Goal: Task Accomplishment & Management: Use online tool/utility

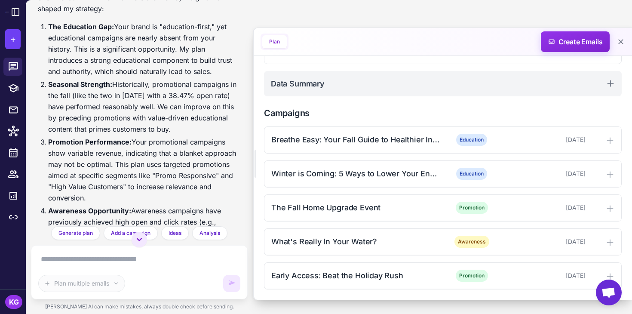
scroll to position [230, 0]
click at [416, 134] on div "Breathe Easy: Your Fall Guide to Healthier Indoor Air" at bounding box center [356, 140] width 170 height 12
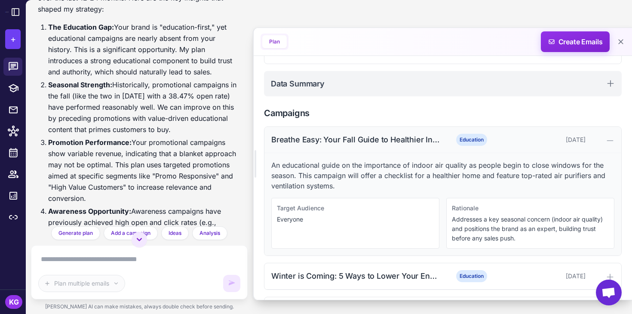
click at [382, 133] on div "Breathe Easy: Your Fall Guide to Healthier Indoor Air Education October 7, 2025" at bounding box center [442, 140] width 357 height 26
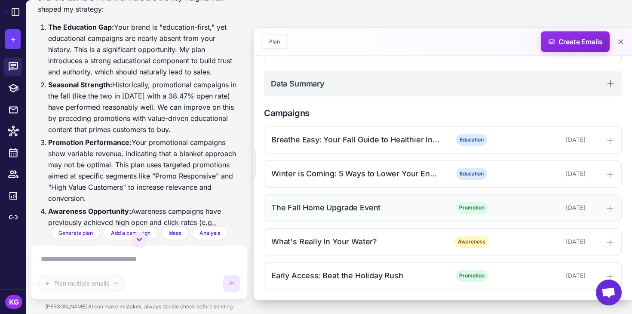
click at [354, 209] on div "The Fall Home Upgrade Event" at bounding box center [356, 208] width 170 height 12
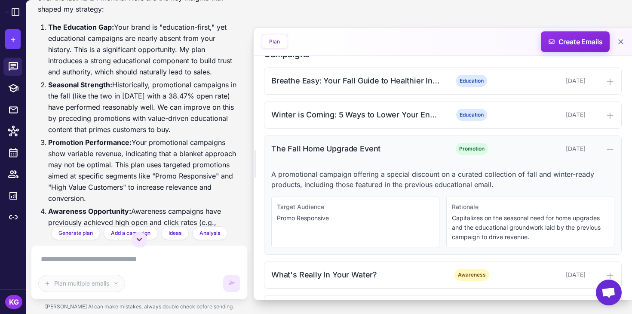
scroll to position [296, 0]
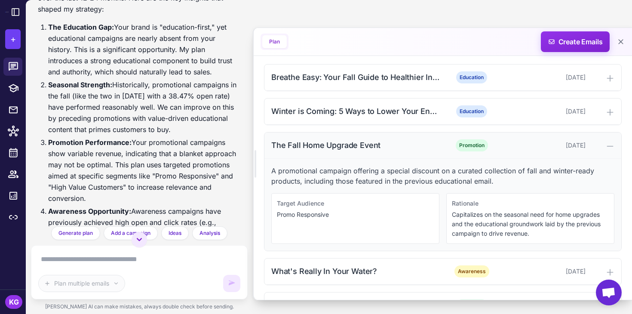
click at [318, 146] on div "The Fall Home Upgrade Event" at bounding box center [356, 145] width 170 height 12
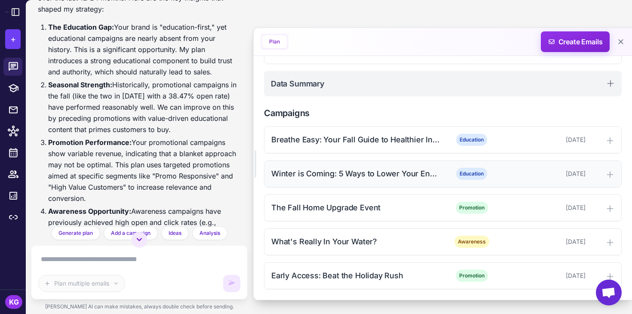
scroll to position [234, 0]
click at [322, 270] on div "Early Access: Beat the Holiday Rush" at bounding box center [356, 276] width 170 height 12
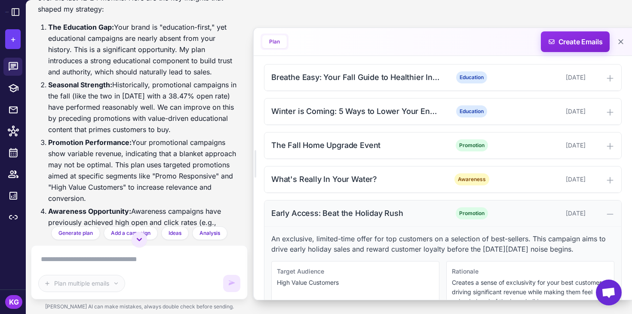
scroll to position [326, 0]
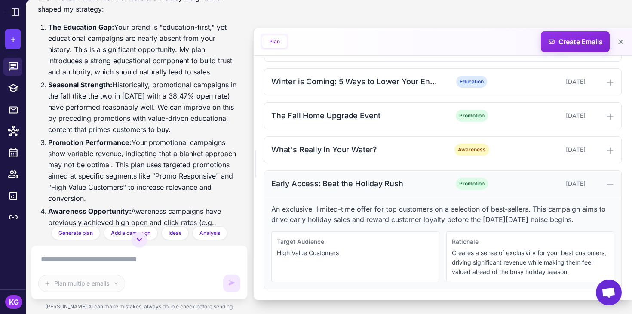
click at [353, 191] on div "Early Access: Beat the Holiday Rush Promotion October 29, 2025" at bounding box center [442, 184] width 357 height 26
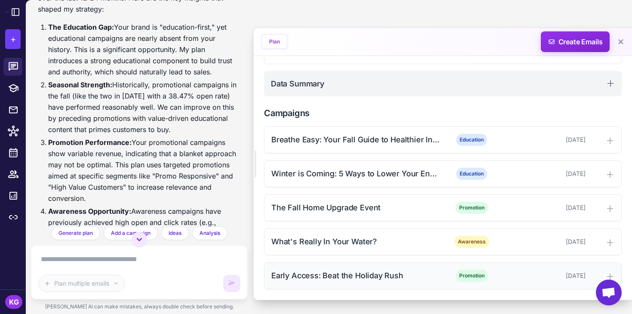
scroll to position [234, 0]
click at [325, 142] on div "Breathe Easy: Your Fall Guide to Healthier Indoor Air" at bounding box center [356, 140] width 170 height 12
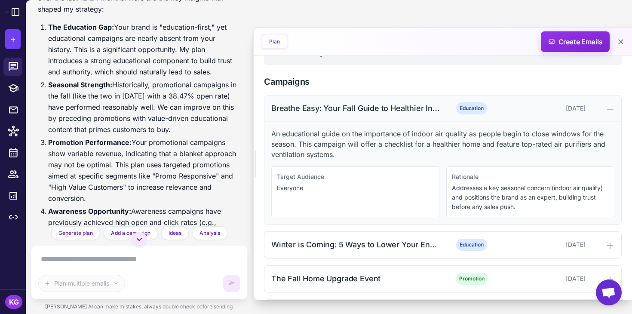
scroll to position [248, 0]
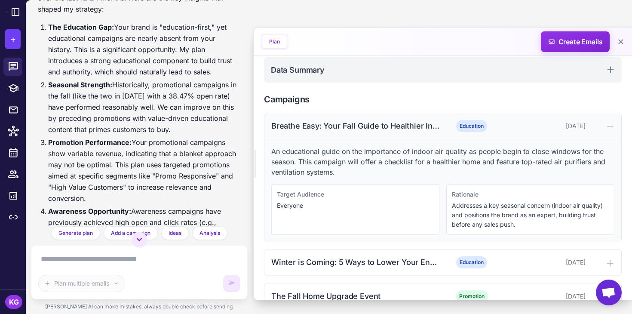
click at [284, 126] on div "Breathe Easy: Your Fall Guide to Healthier Indoor Air" at bounding box center [356, 126] width 170 height 12
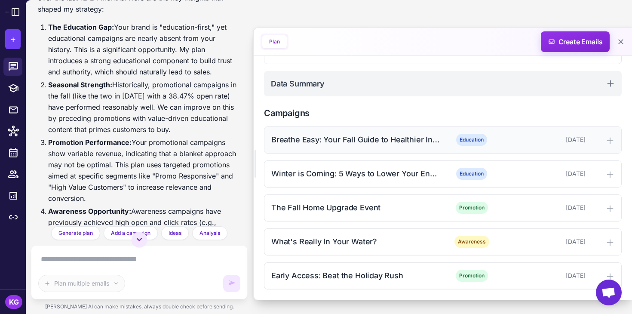
click at [305, 142] on div "Breathe Easy: Your Fall Guide to Healthier Indoor Air" at bounding box center [356, 140] width 170 height 12
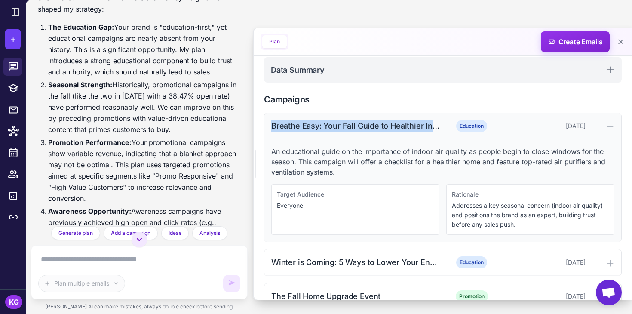
drag, startPoint x: 271, startPoint y: 127, endPoint x: 433, endPoint y: 128, distance: 161.7
click at [433, 128] on div "Breathe Easy: Your Fall Guide to Healthier Indoor Air" at bounding box center [356, 126] width 170 height 12
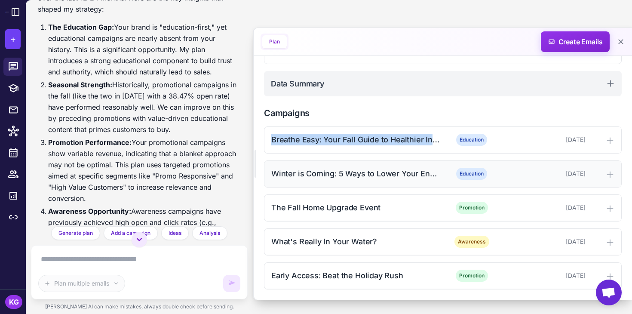
scroll to position [234, 0]
click at [424, 139] on div "Breathe Easy: Your Fall Guide to Healthier Indoor Air" at bounding box center [356, 140] width 170 height 12
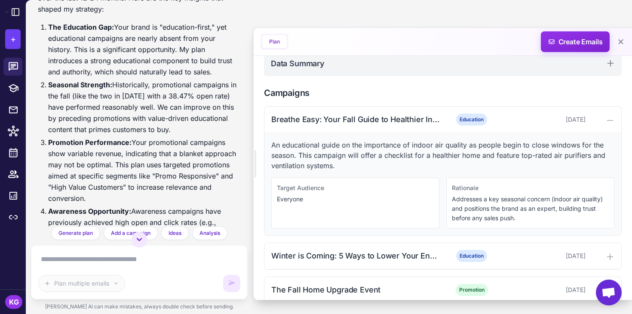
scroll to position [255, 0]
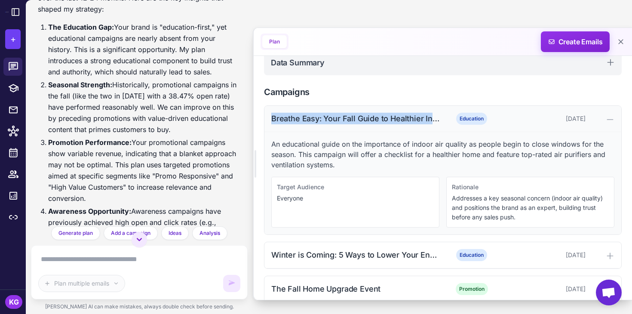
drag, startPoint x: 270, startPoint y: 118, endPoint x: 439, endPoint y: 122, distance: 169.4
click at [439, 122] on div "Breathe Easy: Your Fall Guide to Healthier Indoor Air Education October 7, 2025" at bounding box center [442, 119] width 357 height 26
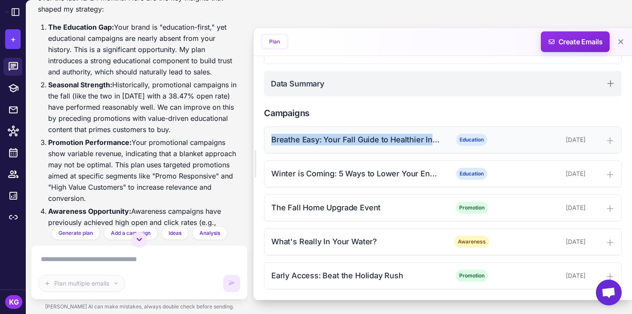
scroll to position [234, 0]
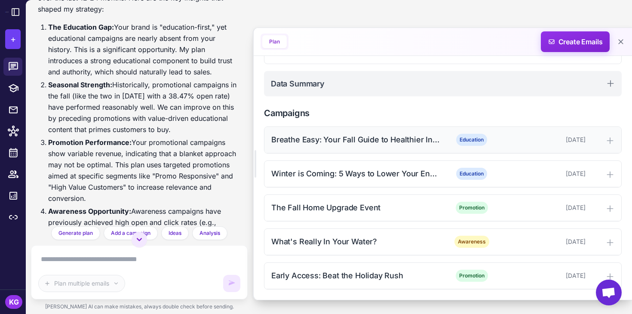
click at [609, 139] on icon at bounding box center [610, 140] width 9 height 9
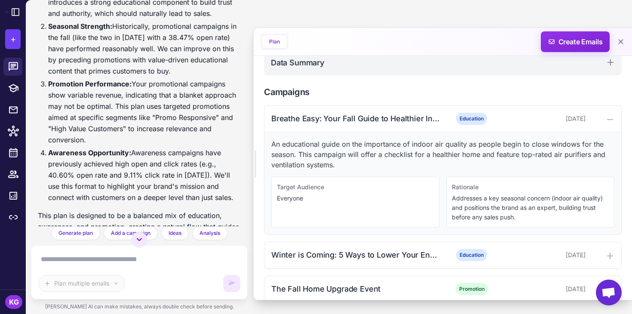
scroll to position [437, 0]
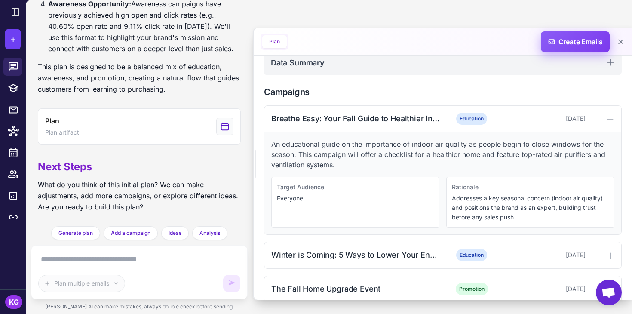
click at [553, 45] on span "Create Emails" at bounding box center [575, 41] width 75 height 21
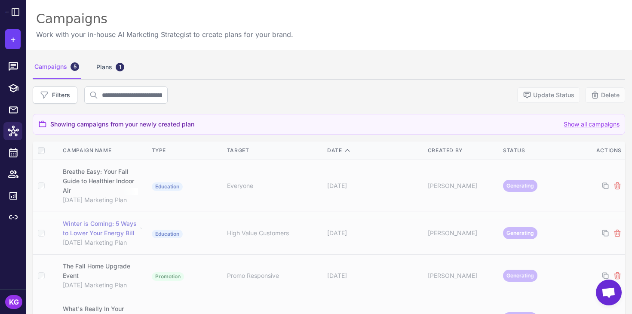
scroll to position [75, 0]
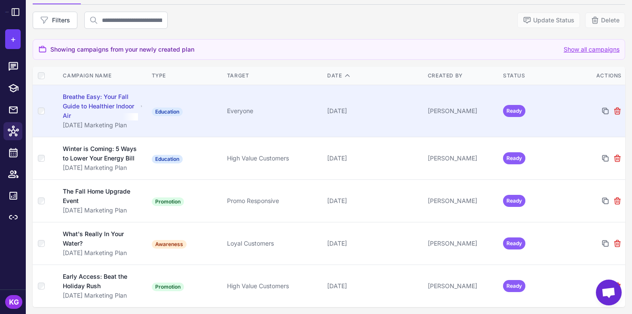
click at [82, 110] on div "Breathe Easy: Your Fall Guide to Healthier Indoor Air" at bounding box center [100, 106] width 75 height 28
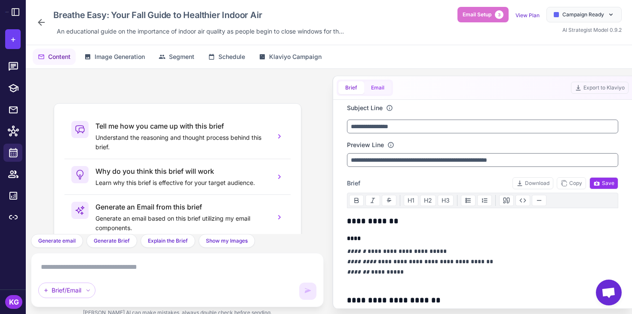
click at [383, 87] on button "Email" at bounding box center [377, 87] width 27 height 13
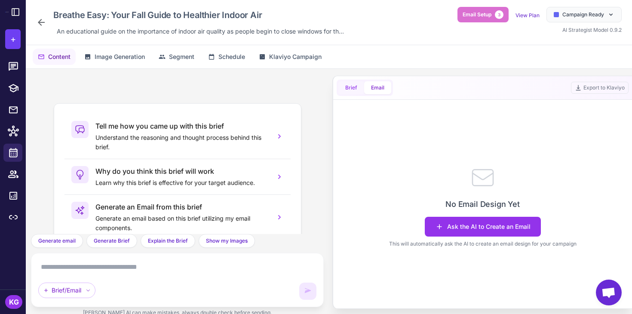
click at [356, 86] on button "Brief" at bounding box center [351, 87] width 26 height 13
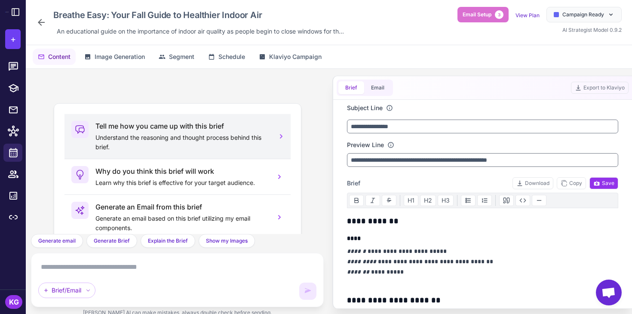
scroll to position [62, 0]
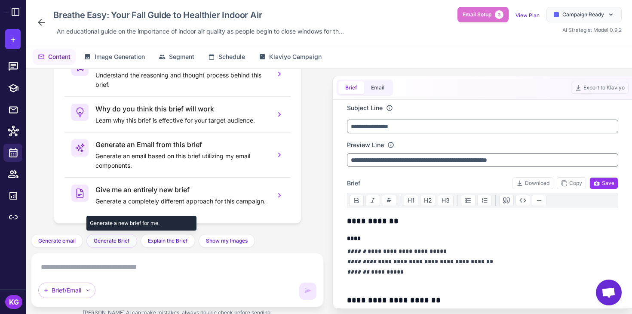
click at [113, 236] on button "Generate Brief" at bounding box center [111, 241] width 51 height 14
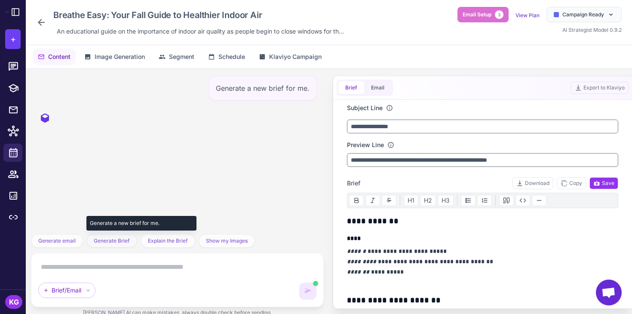
scroll to position [0, 0]
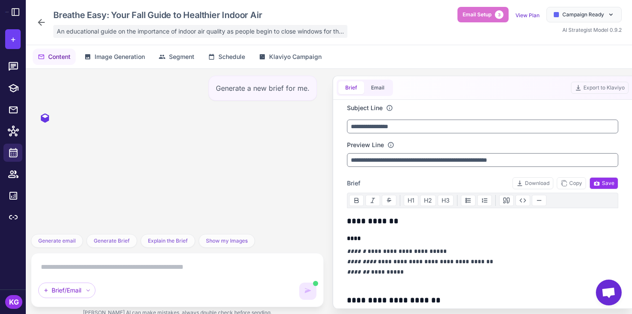
click at [214, 34] on span "An educational guide on the importance of indoor air quality as people begin to…" at bounding box center [200, 31] width 287 height 9
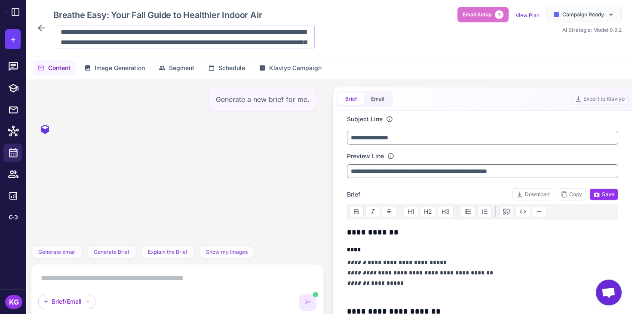
scroll to position [11, 0]
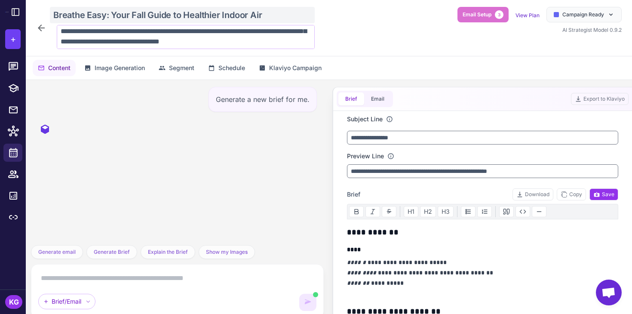
click at [175, 16] on div "Breathe Easy: Your Fall Guide to Healthier Indoor Air" at bounding box center [182, 15] width 265 height 16
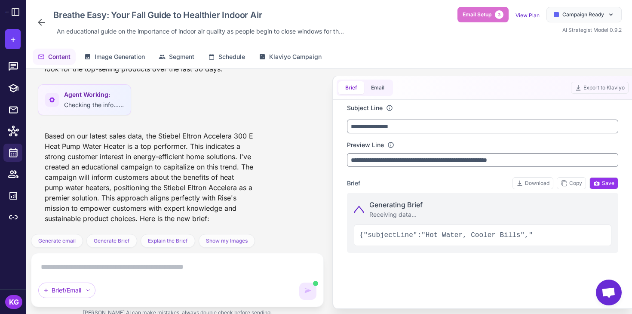
scroll to position [223, 0]
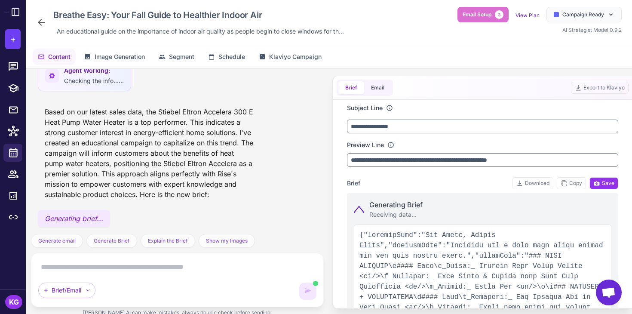
type input "**********"
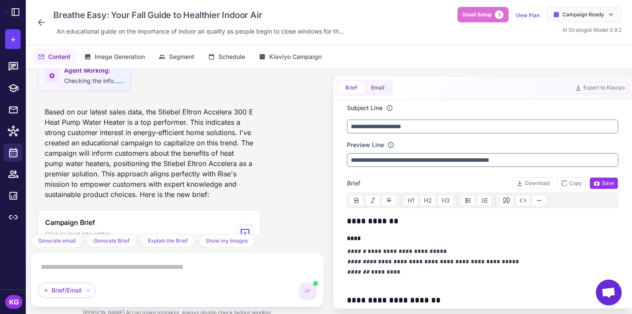
scroll to position [286, 0]
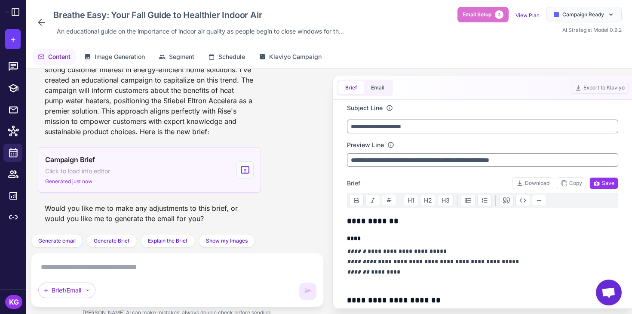
click at [177, 174] on div "Campaign Brief Click to load into editor Generated just now" at bounding box center [149, 170] width 223 height 46
click at [247, 170] on icon at bounding box center [244, 170] width 9 height 10
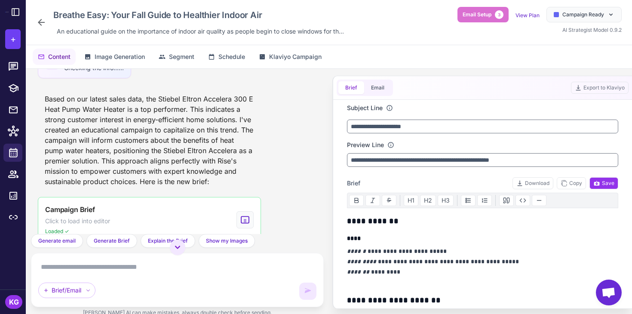
scroll to position [239, 0]
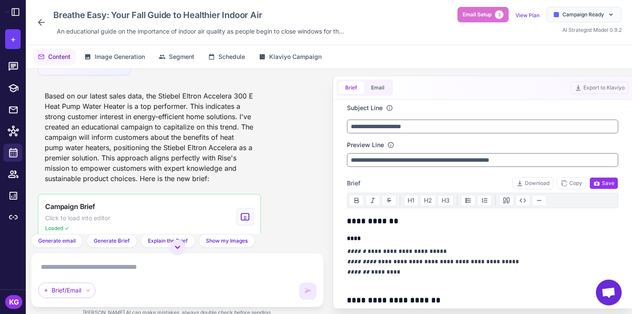
click at [40, 15] on div "Breathe Easy: Your Fall Guide to Healthier Indoor Air An educational guide on t…" at bounding box center [191, 22] width 311 height 31
click at [40, 21] on icon at bounding box center [41, 22] width 10 height 10
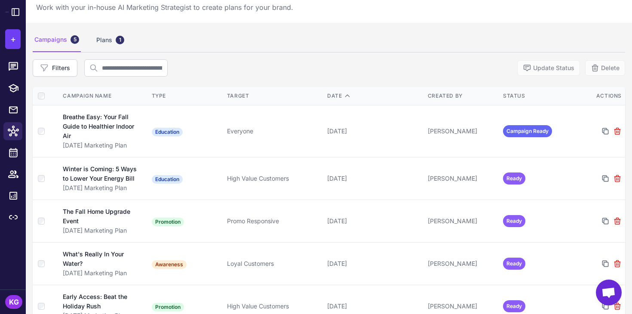
scroll to position [28, 0]
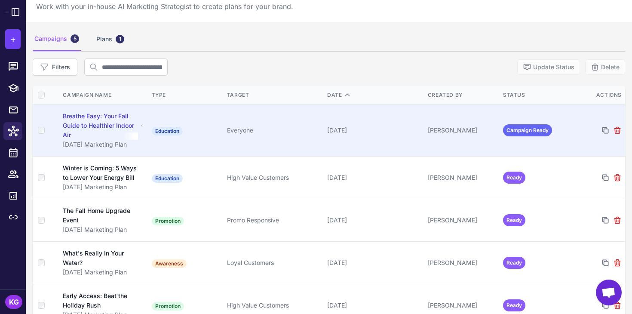
click at [96, 134] on div "Breathe Easy: Your Fall Guide to Healthier Indoor Air" at bounding box center [100, 125] width 75 height 28
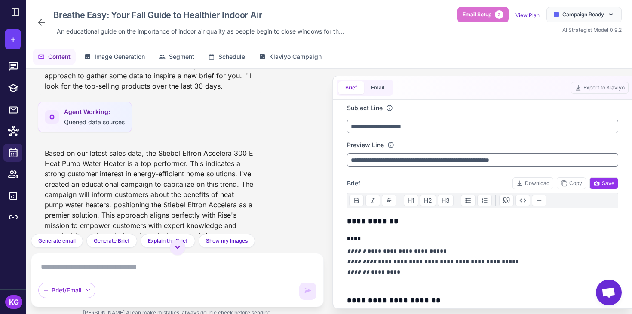
scroll to position [211, 0]
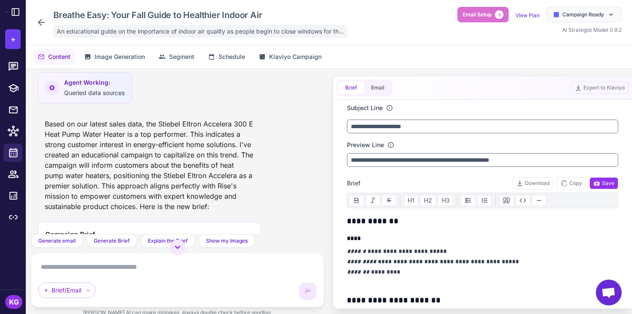
click at [182, 30] on span "An educational guide on the importance of indoor air quality as people begin to…" at bounding box center [200, 31] width 287 height 9
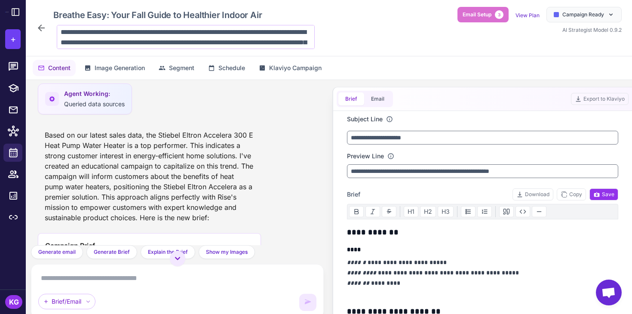
scroll to position [11, 0]
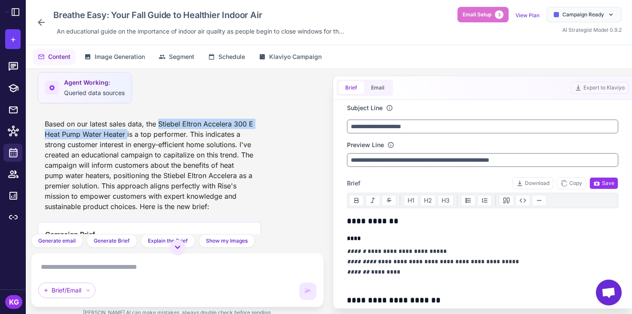
drag, startPoint x: 160, startPoint y: 123, endPoint x: 126, endPoint y: 132, distance: 34.4
click at [126, 132] on div "Based on our latest sales data, the Stiebel Eltron Accelera 300 E Heat Pump Wat…" at bounding box center [149, 165] width 223 height 100
copy div "Stiebel Eltron Accelera 300 E Heat Pump Water Heater"
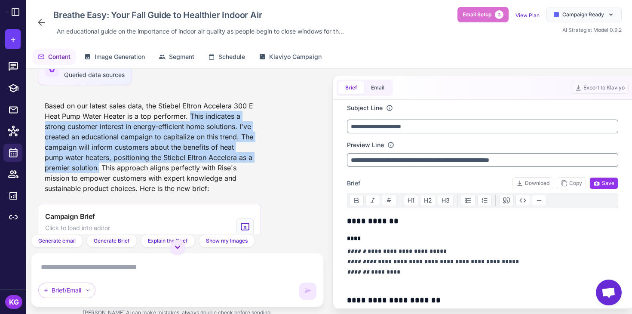
drag, startPoint x: 190, startPoint y: 117, endPoint x: 100, endPoint y: 168, distance: 103.4
click at [100, 168] on div "Based on our latest sales data, the Stiebel Eltron Accelera 300 E Heat Pump Wat…" at bounding box center [149, 147] width 223 height 100
copy div "This indicates a strong customer interest in energy-efficient home solutions. I…"
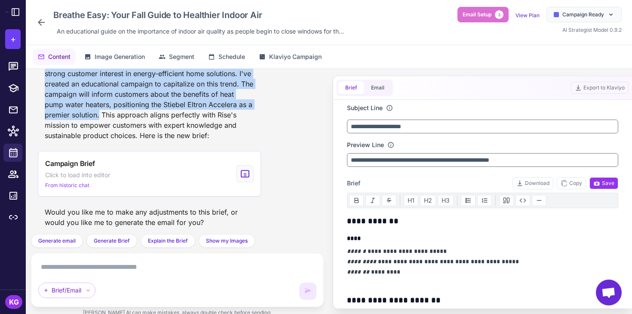
scroll to position [286, 0]
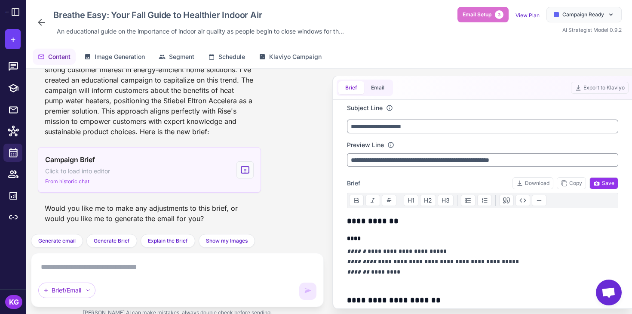
click at [56, 182] on span "From historic chat" at bounding box center [67, 182] width 44 height 8
click at [128, 169] on div "Campaign Brief Click to load into editor Loaded ✓" at bounding box center [149, 170] width 223 height 46
click at [128, 170] on div "Campaign Brief Click to load into editor Loaded ✓" at bounding box center [149, 170] width 223 height 46
click at [241, 173] on icon at bounding box center [244, 170] width 9 height 10
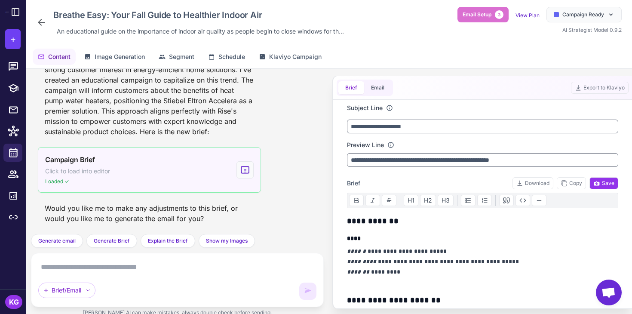
click at [241, 173] on icon at bounding box center [244, 170] width 9 height 10
click at [170, 173] on div "Campaign Brief Click to load into editor Loaded ✓" at bounding box center [149, 170] width 223 height 46
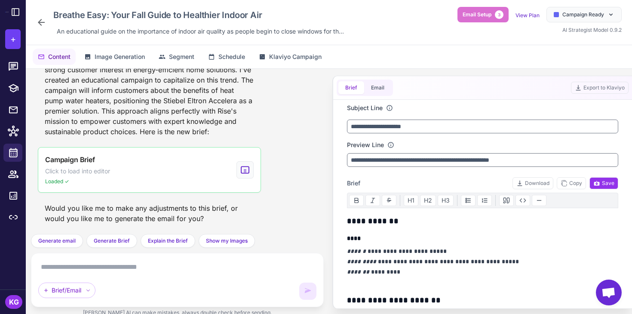
click at [48, 20] on div "Breathe Easy: Your Fall Guide to Healthier Indoor Air An educational guide on t…" at bounding box center [191, 22] width 311 height 31
click at [43, 21] on icon at bounding box center [41, 22] width 10 height 10
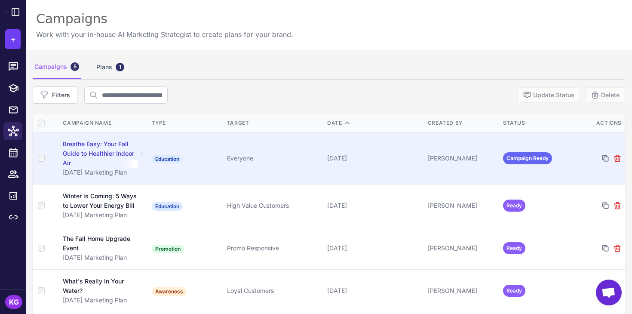
scroll to position [50, 0]
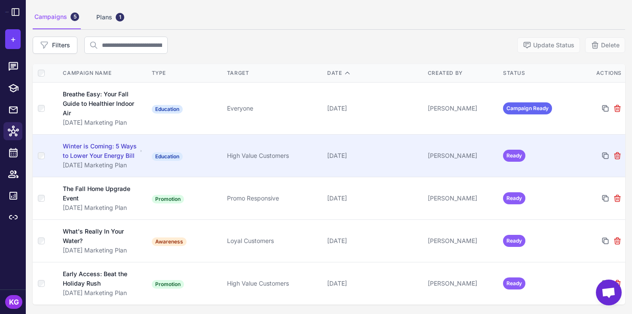
click at [116, 154] on div "Winter is Coming: 5 Ways to Lower Your Energy Bill" at bounding box center [100, 150] width 75 height 19
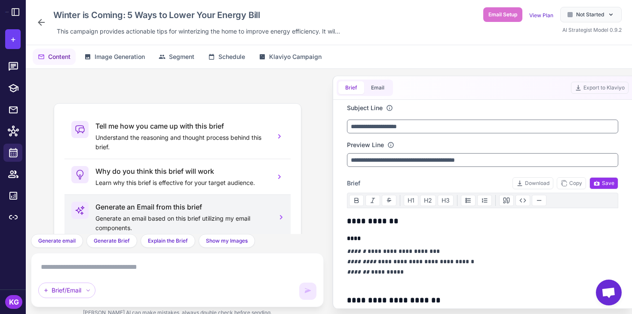
scroll to position [62, 0]
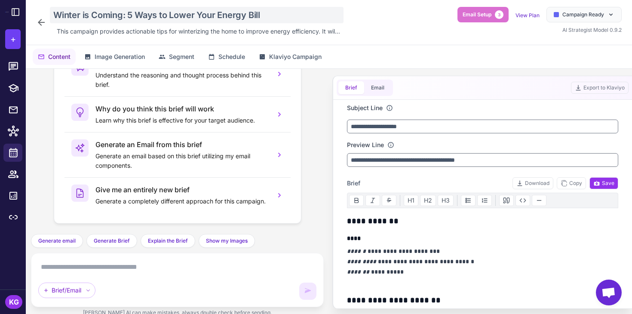
click at [74, 15] on div "Winter is Coming: 5 Ways to Lower Your Energy Bill" at bounding box center [197, 15] width 294 height 16
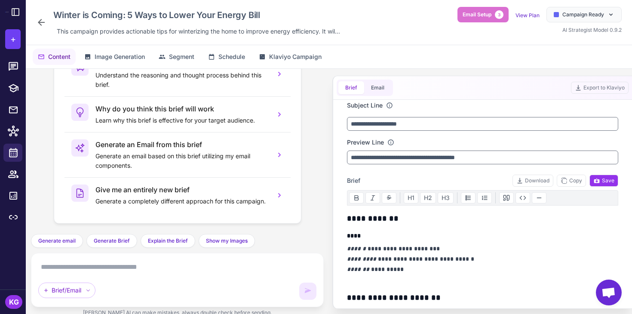
scroll to position [0, 0]
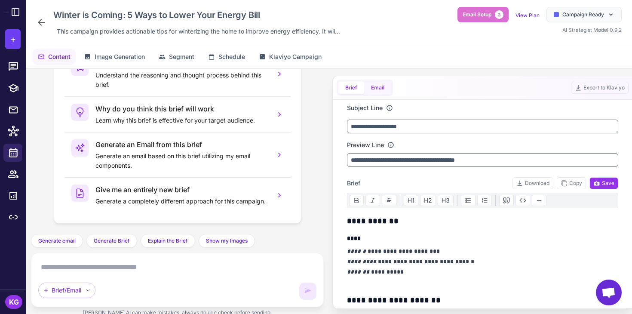
click at [378, 86] on button "Email" at bounding box center [377, 87] width 27 height 13
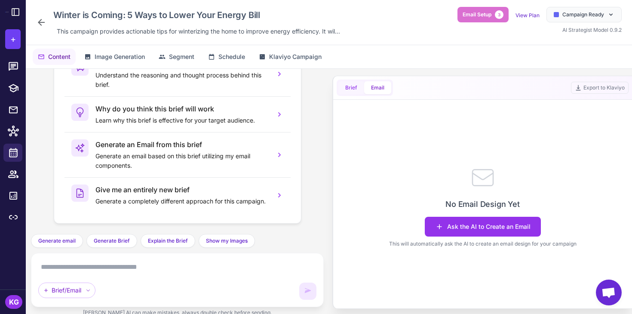
click at [354, 91] on button "Brief" at bounding box center [351, 87] width 26 height 13
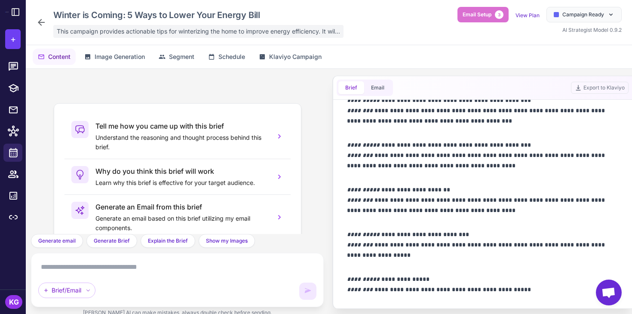
click at [207, 31] on span "This campaign provides actionable tips for winterizing the home to improve ener…" at bounding box center [198, 31] width 283 height 9
click at [48, 21] on div "Winter is Coming: 5 Ways to Lower Your Energy Bill This campaign provides actio…" at bounding box center [189, 22] width 307 height 31
click at [45, 22] on icon at bounding box center [41, 22] width 10 height 10
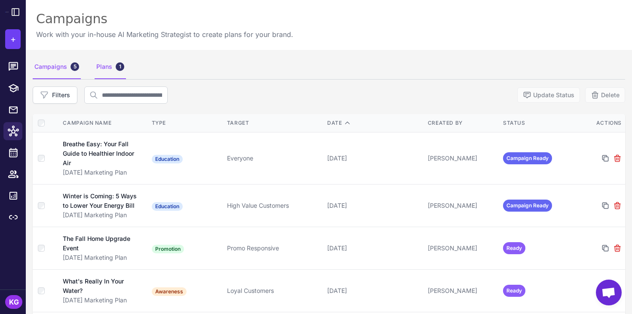
click at [103, 75] on div "Plans 1" at bounding box center [110, 67] width 31 height 24
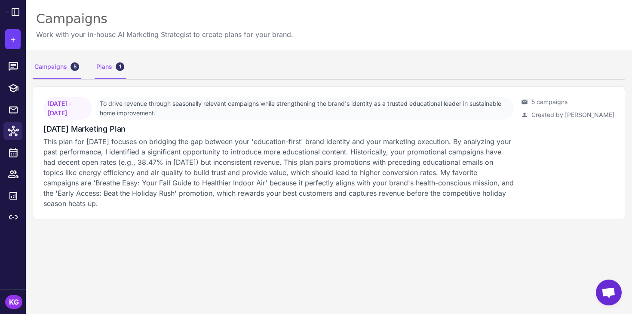
click at [63, 68] on div "Campaigns 5" at bounding box center [57, 67] width 48 height 24
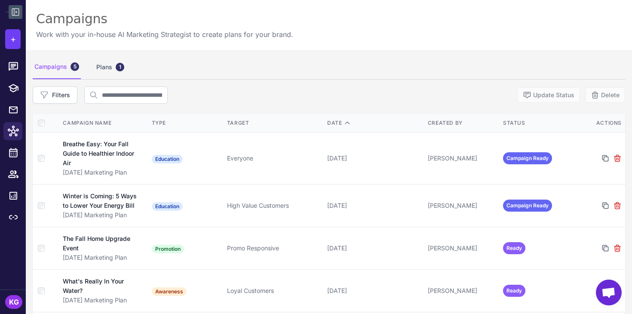
click at [16, 12] on icon at bounding box center [15, 12] width 7 height 7
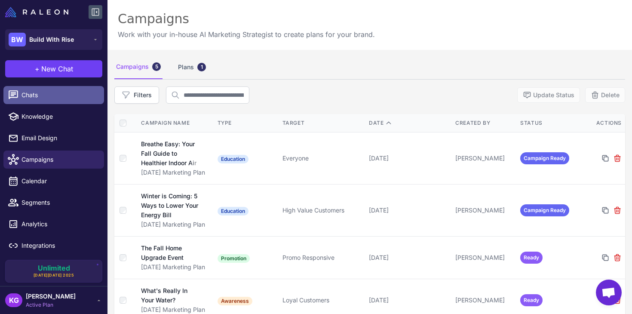
click at [36, 101] on link "Chats" at bounding box center [53, 95] width 101 height 18
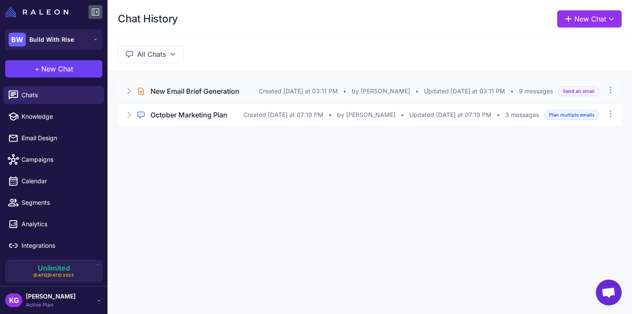
click at [204, 97] on div "Brief Chat New Email Brief Generation Created Today at 03:11 PM • by Kim Gordil…" at bounding box center [370, 90] width 504 height 21
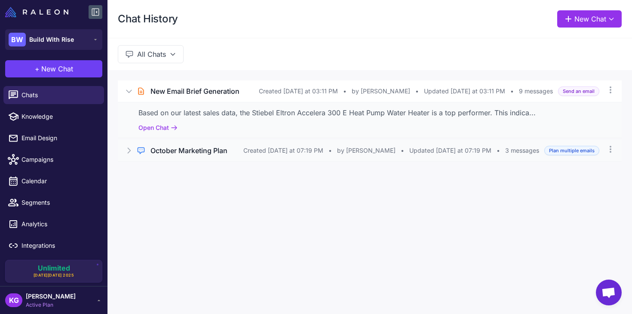
click at [195, 153] on h3 "October Marketing Plan" at bounding box center [188, 150] width 77 height 10
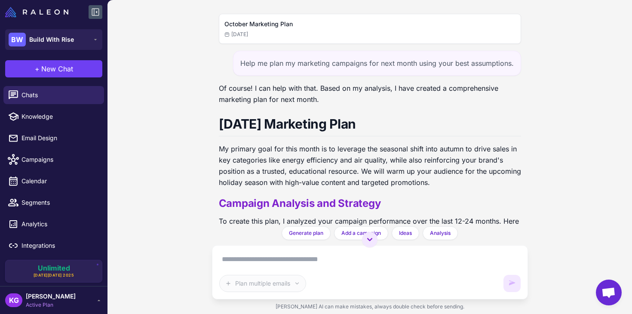
click at [300, 68] on div "Help me plan my marketing campaigns for next month using your best assumptions." at bounding box center [377, 63] width 288 height 25
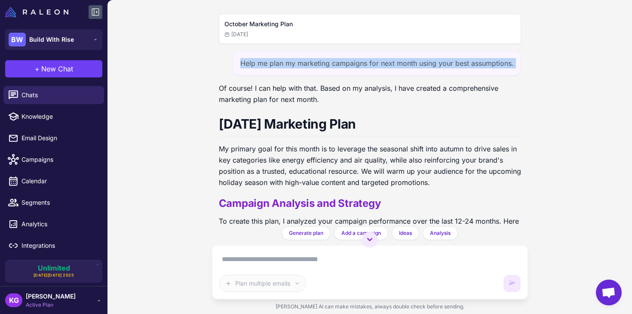
click at [300, 68] on div "Help me plan my marketing campaigns for next month using your best assumptions." at bounding box center [377, 63] width 288 height 25
copy div "Help me plan my marketing campaigns for next month using your best assumptions."
click at [70, 46] on div "BW Build With Rise" at bounding box center [41, 40] width 65 height 14
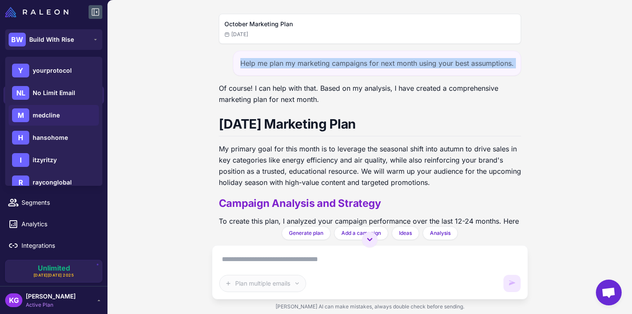
scroll to position [57, 0]
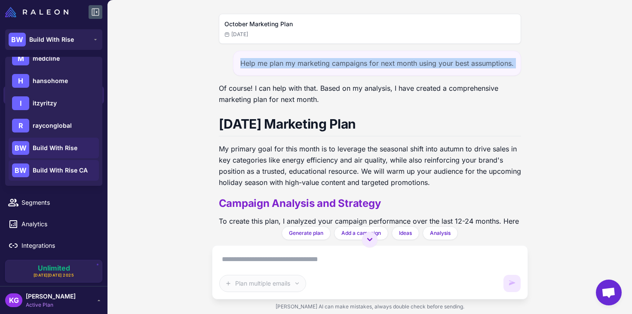
click at [67, 169] on span "Build With Rise CA" at bounding box center [60, 170] width 55 height 9
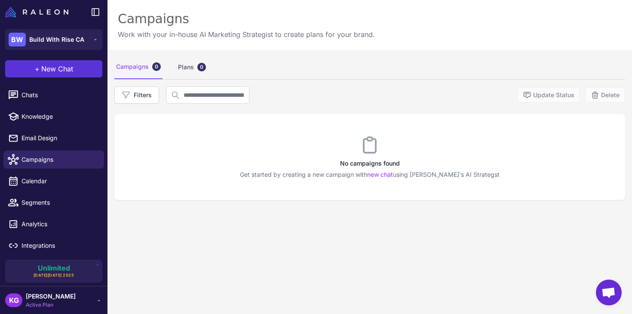
click at [61, 67] on span "New Chat" at bounding box center [57, 69] width 32 height 10
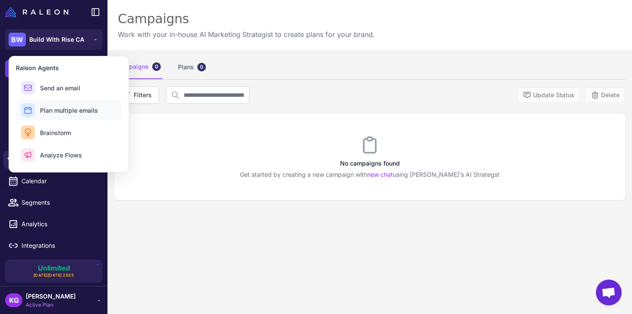
click at [101, 113] on button "Plan multiple emails" at bounding box center [69, 110] width 106 height 21
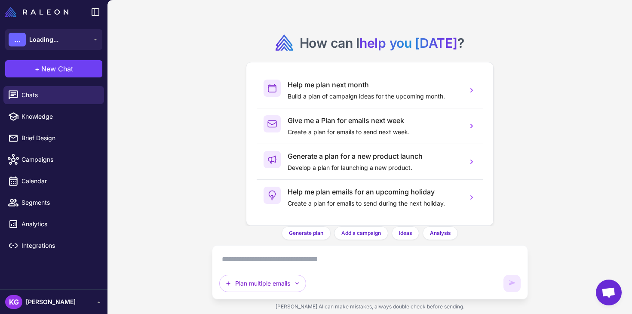
click at [249, 260] on textarea at bounding box center [369, 259] width 301 height 14
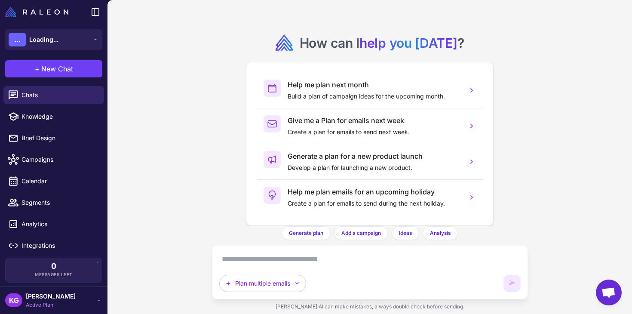
paste textarea "**********"
type textarea "**********"
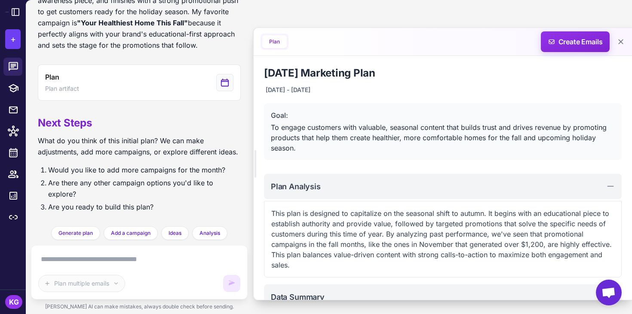
scroll to position [457, 0]
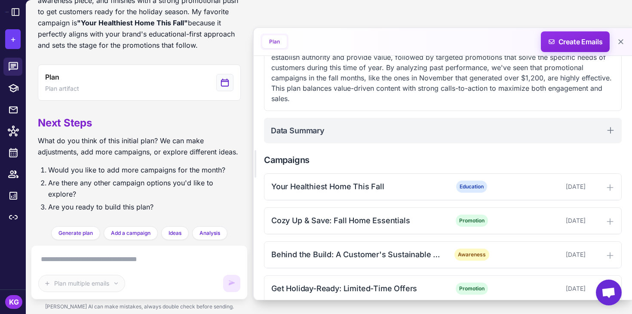
scroll to position [179, 0]
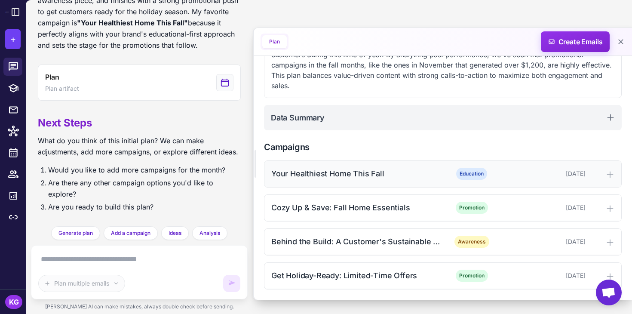
click at [339, 185] on div "Your Healthiest Home This Fall Education [DATE]" at bounding box center [442, 174] width 357 height 26
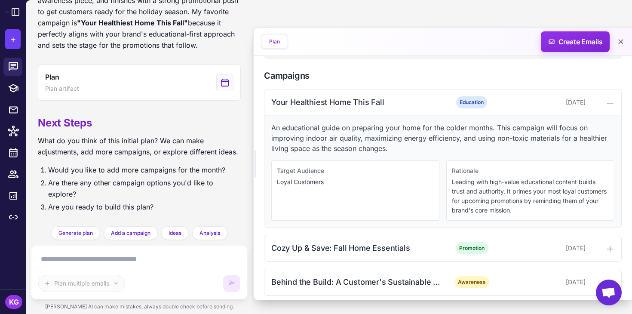
scroll to position [291, 0]
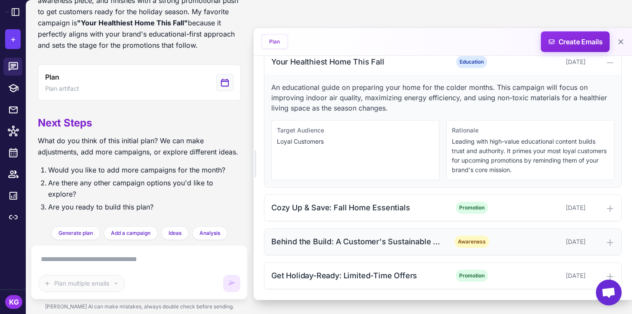
click at [347, 242] on div "Behind the Build: A Customer's Sustainable Renovation" at bounding box center [356, 242] width 170 height 12
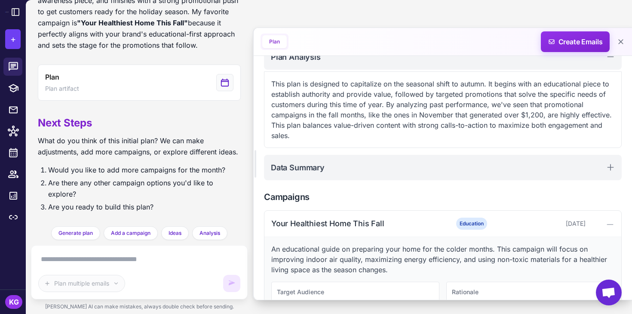
scroll to position [403, 0]
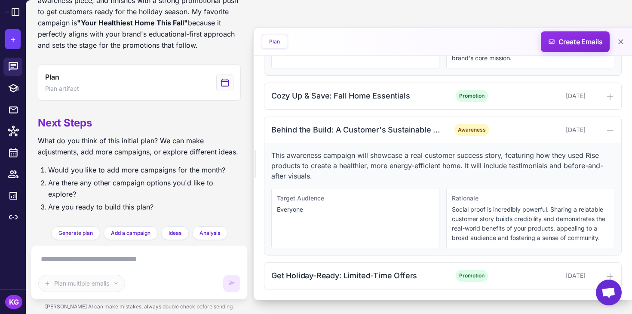
click at [117, 257] on textarea at bounding box center [139, 259] width 202 height 14
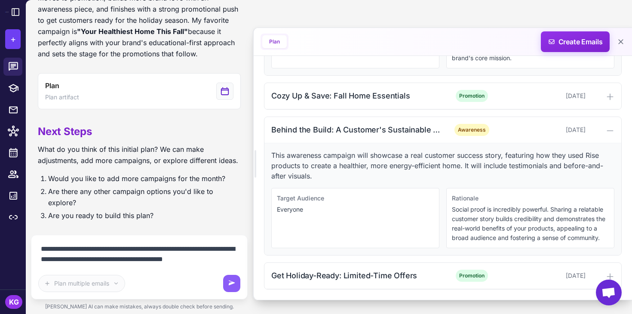
scroll to position [457, 0]
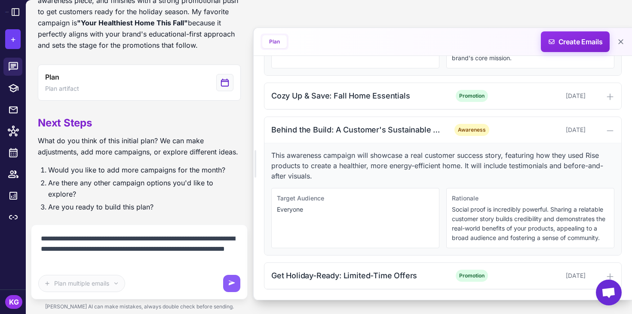
type textarea "**********"
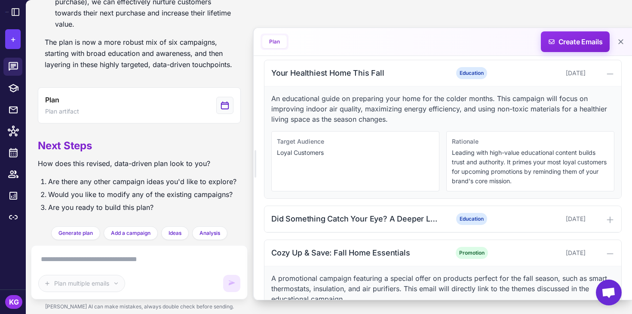
scroll to position [262, 0]
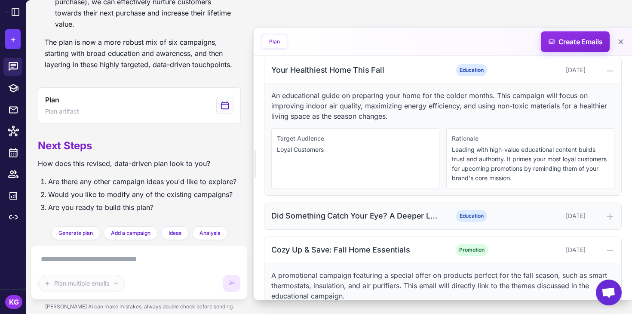
click at [335, 215] on div "Did Something Catch Your Eye? A Deeper Look" at bounding box center [356, 216] width 170 height 12
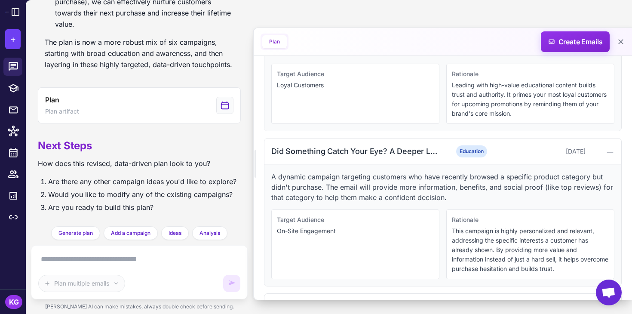
scroll to position [329, 0]
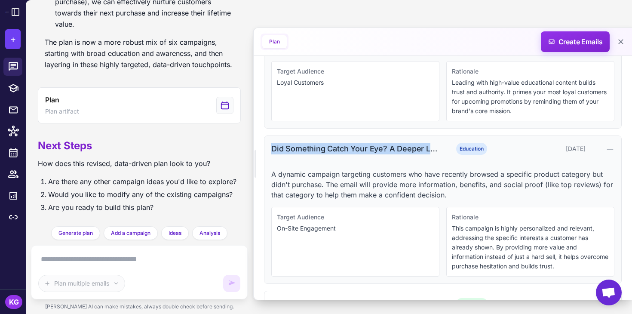
drag, startPoint x: 272, startPoint y: 149, endPoint x: 436, endPoint y: 154, distance: 163.5
click at [436, 155] on div "Did Something Catch Your Eye? A Deeper Look Education [DATE]" at bounding box center [442, 149] width 357 height 26
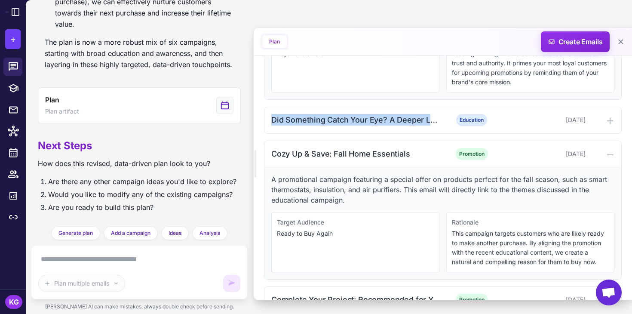
scroll to position [372, 0]
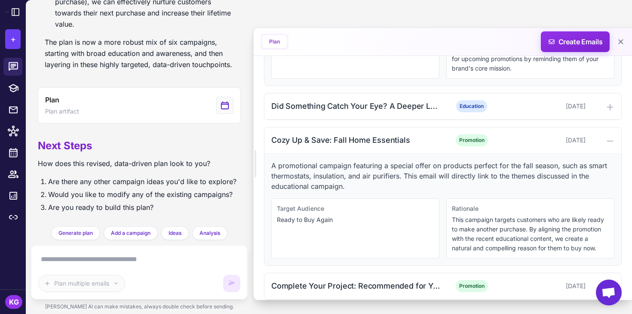
click at [431, 154] on div "A promotional campaign featuring a special offer on products perfect for the fa…" at bounding box center [442, 210] width 357 height 112
click at [424, 142] on div "Cozy Up & Save: Fall Home Essentials" at bounding box center [356, 140] width 170 height 12
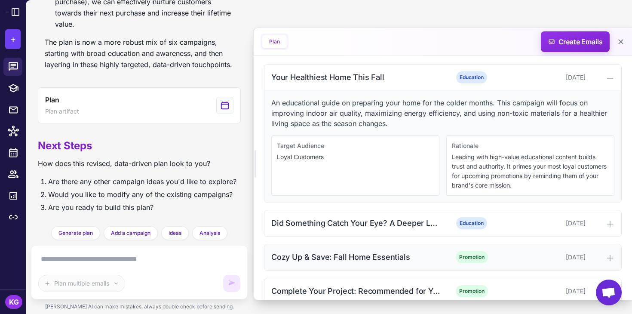
scroll to position [255, 0]
click at [144, 263] on textarea at bounding box center [139, 259] width 202 height 14
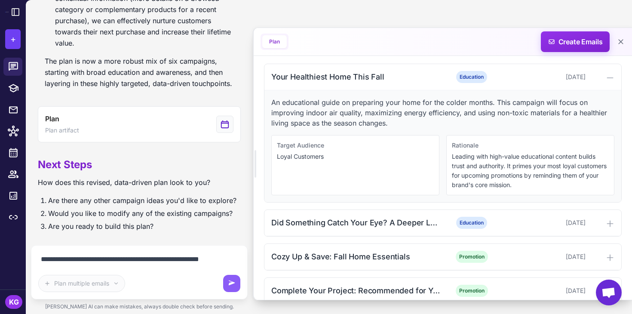
scroll to position [1170, 0]
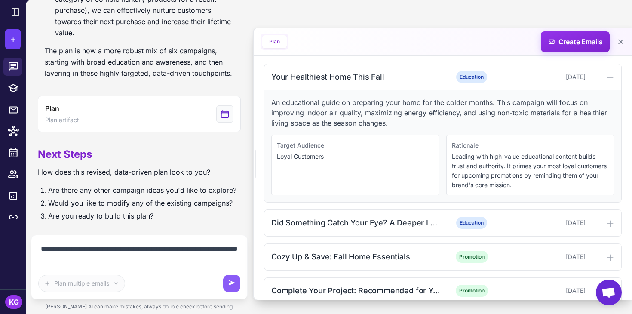
type textarea "**********"
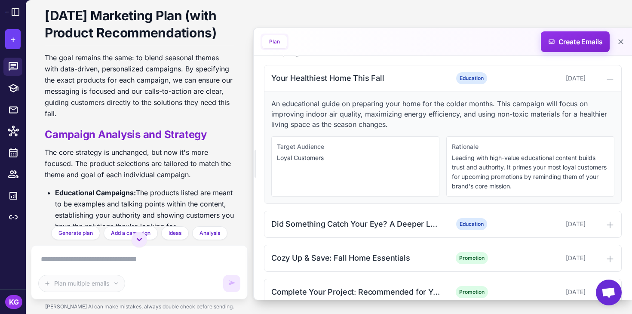
scroll to position [1540, 0]
click at [344, 221] on div "Did Something Catch Your Eye? A Deeper Look" at bounding box center [356, 224] width 170 height 12
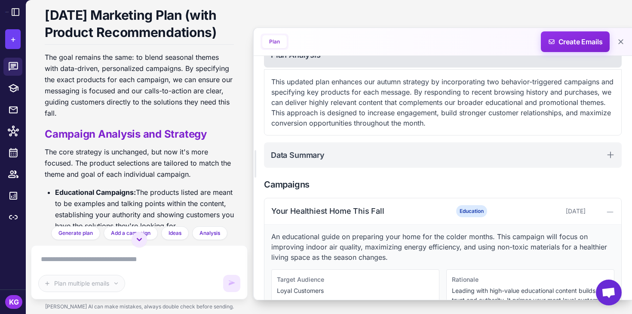
scroll to position [100, 0]
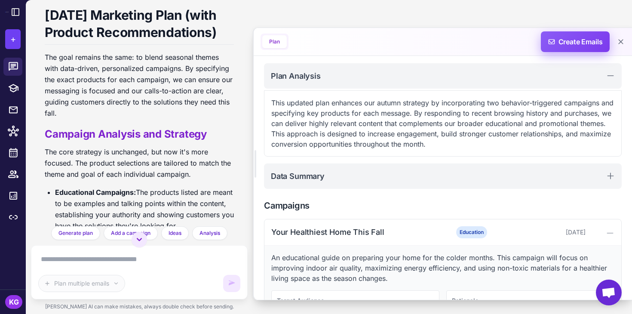
click at [576, 39] on span "Create Emails" at bounding box center [575, 41] width 75 height 21
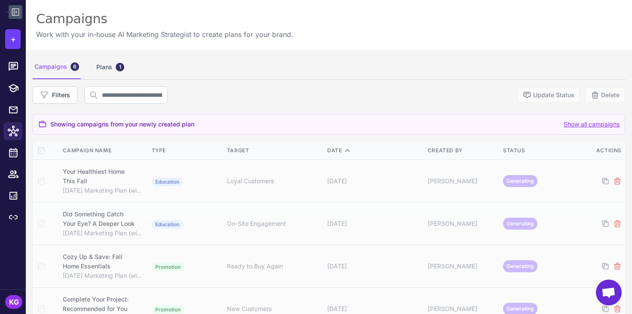
click at [13, 16] on icon at bounding box center [15, 12] width 10 height 10
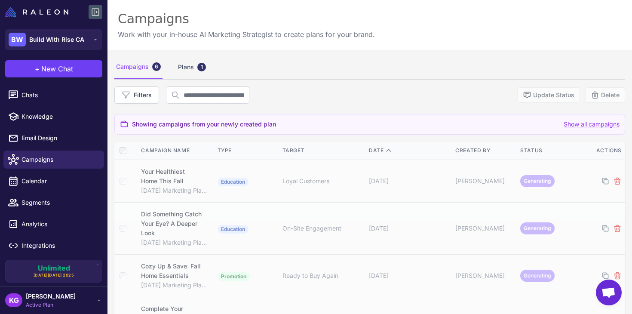
click at [93, 9] on icon at bounding box center [95, 12] width 10 height 10
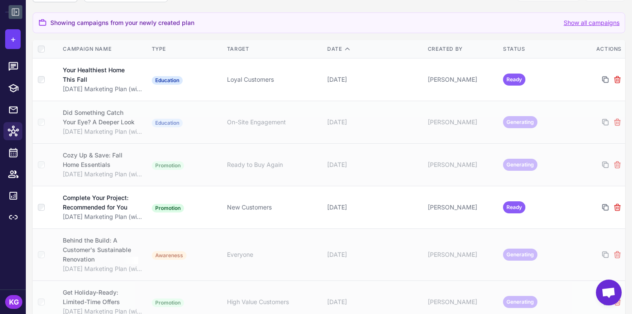
scroll to position [117, 0]
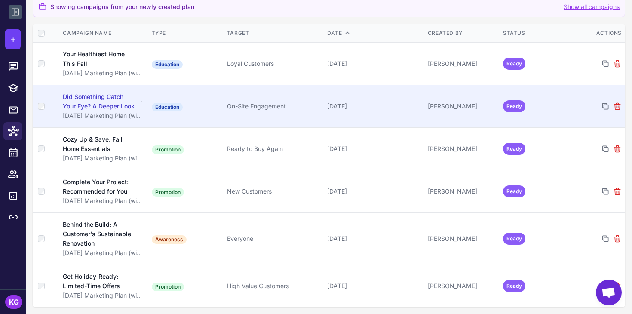
click at [104, 99] on div "Did Something Catch Your Eye? A Deeper Look" at bounding box center [100, 101] width 74 height 19
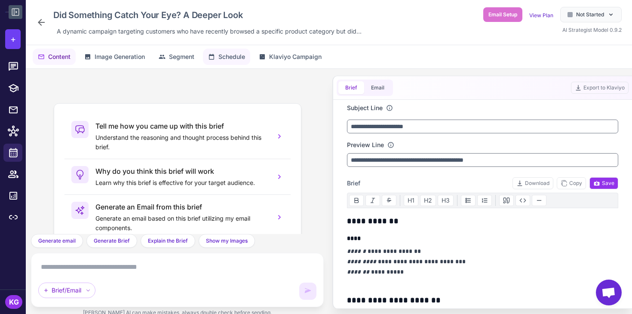
scroll to position [62, 0]
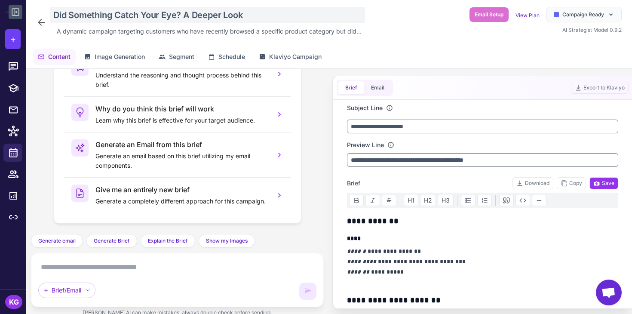
click at [151, 13] on div "Did Something Catch Your Eye? A Deeper Look" at bounding box center [207, 15] width 315 height 16
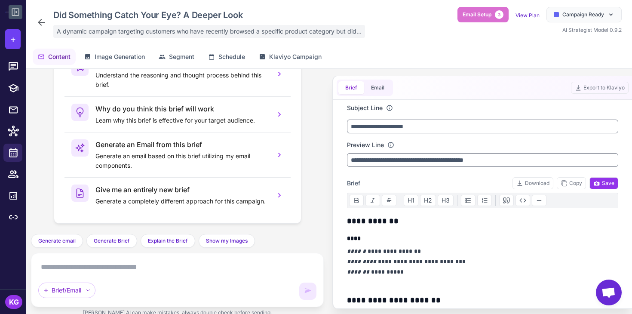
click at [141, 31] on span "A dynamic campaign targeting customers who have recently browsed a specific pro…" at bounding box center [209, 31] width 305 height 9
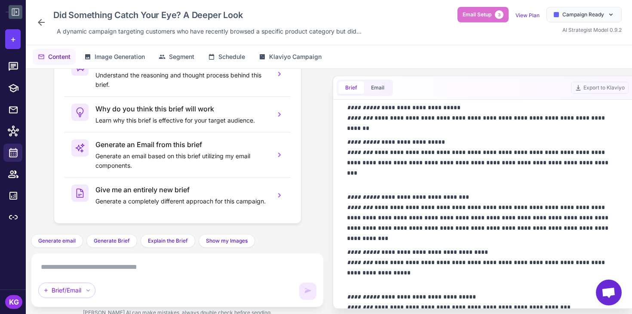
scroll to position [651, 0]
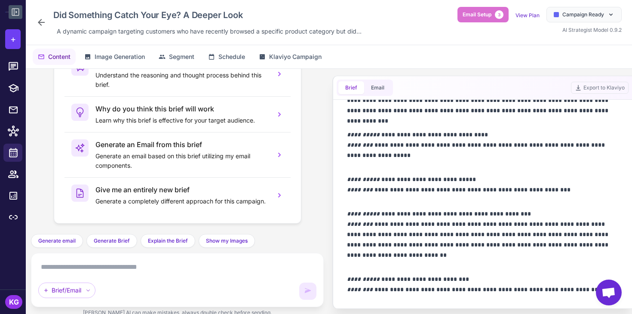
click at [42, 25] on icon at bounding box center [41, 22] width 10 height 10
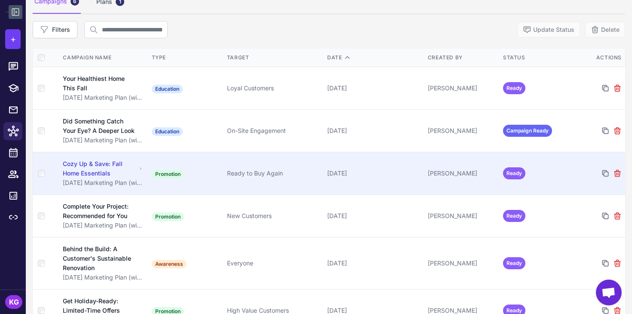
scroll to position [64, 0]
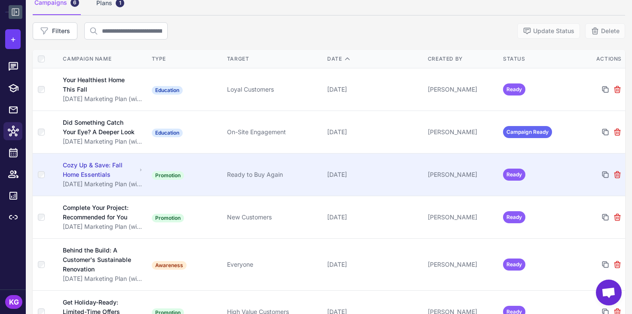
click at [97, 169] on div "Cozy Up & Save: Fall Home Essentials" at bounding box center [100, 169] width 74 height 19
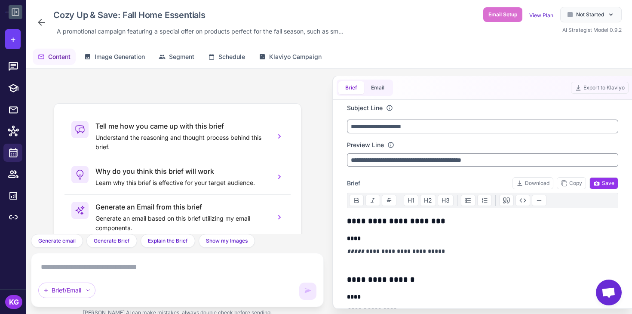
scroll to position [62, 0]
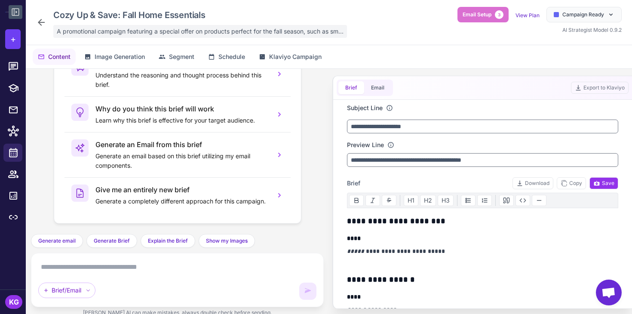
click at [190, 36] on div "A promotional campaign featuring a special offer on products perfect for the fa…" at bounding box center [200, 31] width 294 height 13
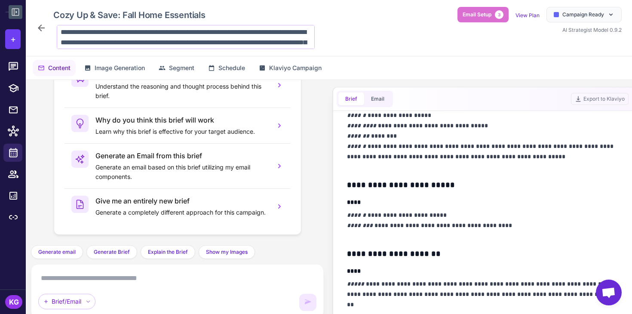
scroll to position [363, 0]
click at [413, 156] on p "**********" at bounding box center [482, 142] width 271 height 62
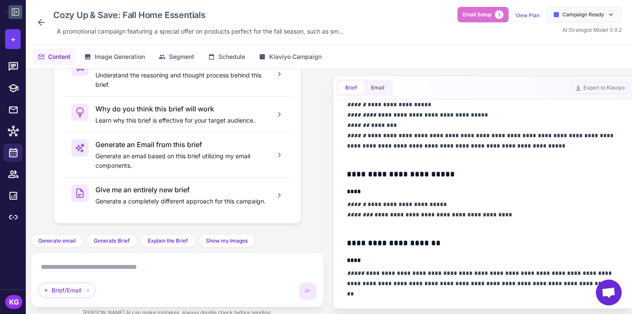
click at [406, 148] on p "**********" at bounding box center [482, 130] width 271 height 62
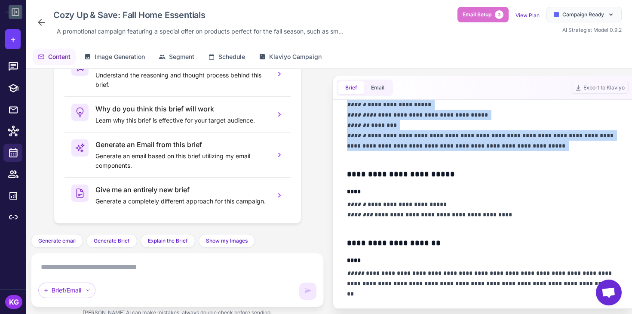
click at [406, 148] on p "**********" at bounding box center [482, 130] width 271 height 62
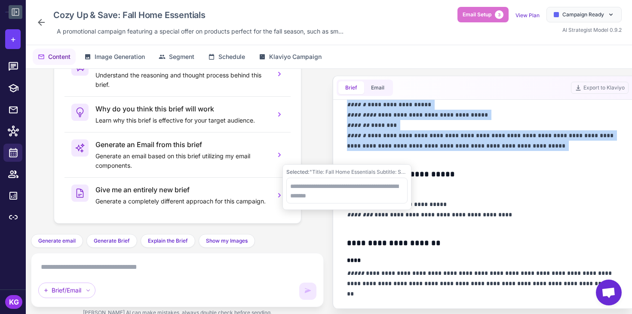
click at [406, 148] on p "**********" at bounding box center [482, 130] width 271 height 62
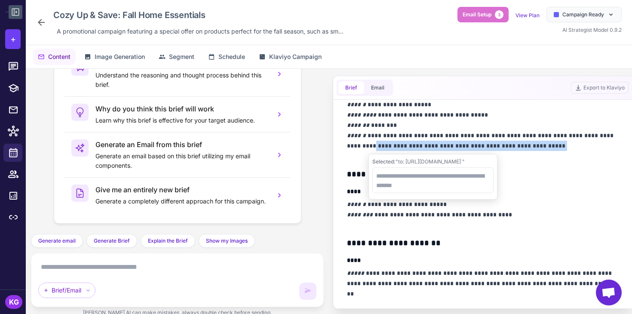
drag, startPoint x: 521, startPoint y: 146, endPoint x: 345, endPoint y: 142, distance: 175.9
click at [345, 142] on div "**********" at bounding box center [483, 204] width 292 height 209
click at [422, 144] on p "**********" at bounding box center [482, 130] width 271 height 62
drag, startPoint x: 357, startPoint y: 146, endPoint x: 518, endPoint y: 144, distance: 161.2
click at [518, 144] on p "**********" at bounding box center [482, 130] width 271 height 62
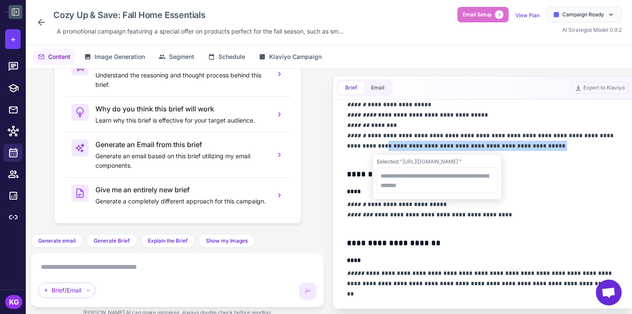
copy p "**********"
click at [574, 194] on h4 "****" at bounding box center [482, 191] width 271 height 9
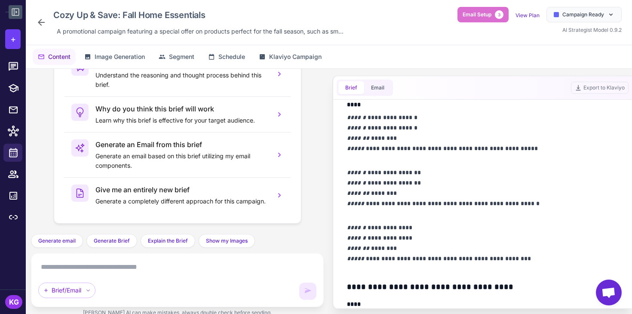
scroll to position [638, 0]
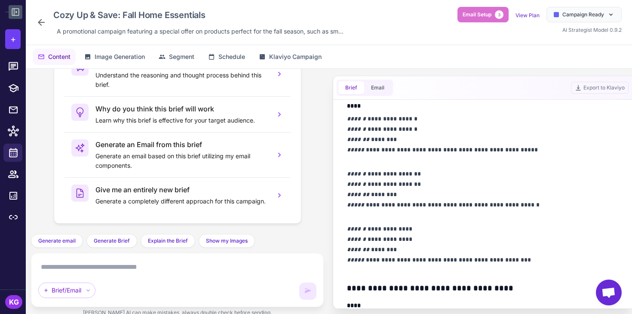
click at [441, 150] on p "**********" at bounding box center [482, 140] width 271 height 52
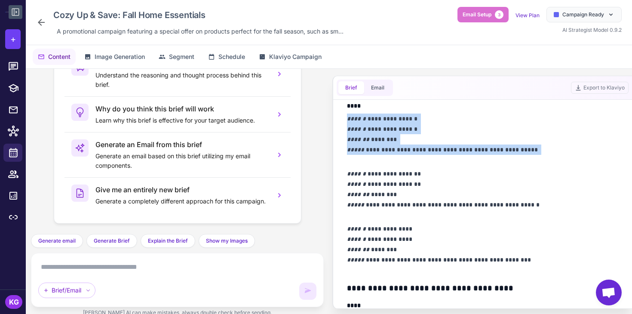
click at [441, 150] on p "**********" at bounding box center [482, 140] width 271 height 52
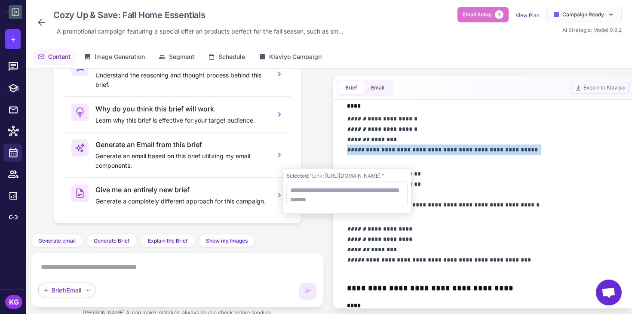
click at [461, 151] on p "**********" at bounding box center [482, 140] width 271 height 52
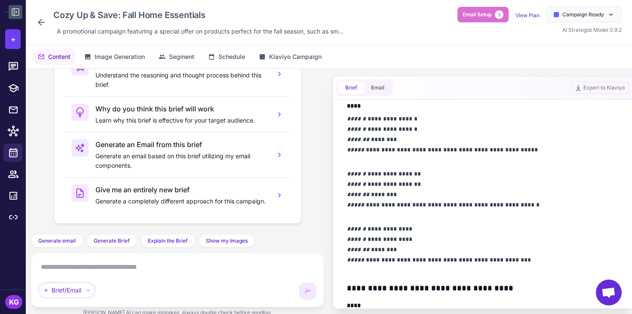
click at [519, 153] on p "**********" at bounding box center [482, 140] width 271 height 52
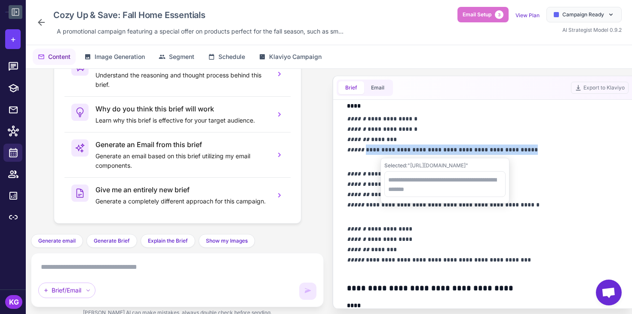
drag, startPoint x: 528, startPoint y: 151, endPoint x: 364, endPoint y: 150, distance: 164.7
click at [364, 150] on p "**********" at bounding box center [482, 140] width 271 height 52
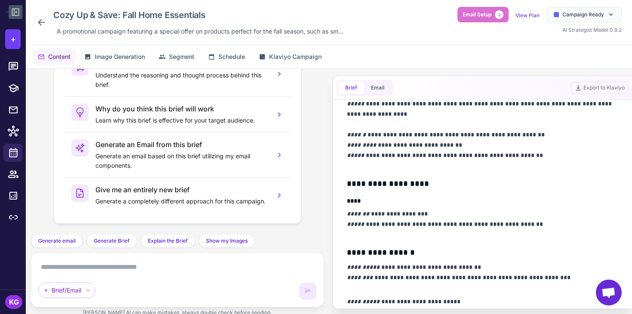
scroll to position [823, 0]
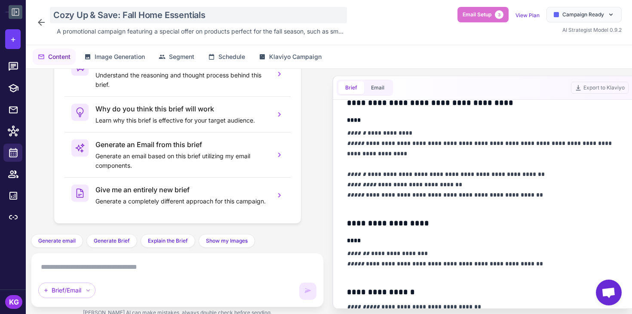
click at [151, 13] on div "Cozy Up & Save: Fall Home Essentials" at bounding box center [198, 15] width 297 height 16
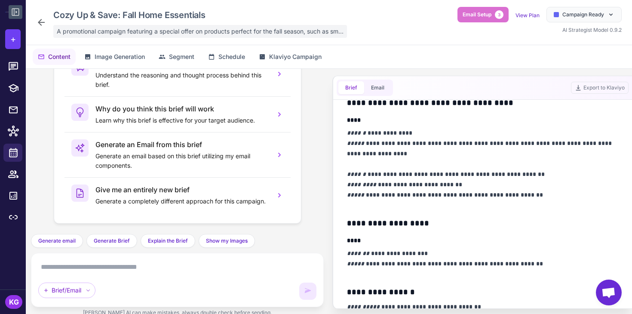
click at [153, 31] on span "A promotional campaign featuring a special offer on products perfect for the fa…" at bounding box center [200, 31] width 287 height 9
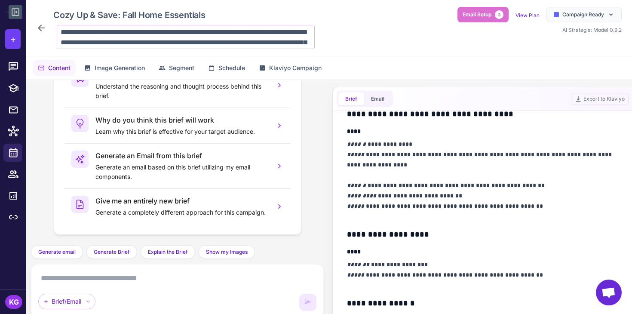
click at [153, 31] on textarea "**********" at bounding box center [186, 37] width 258 height 24
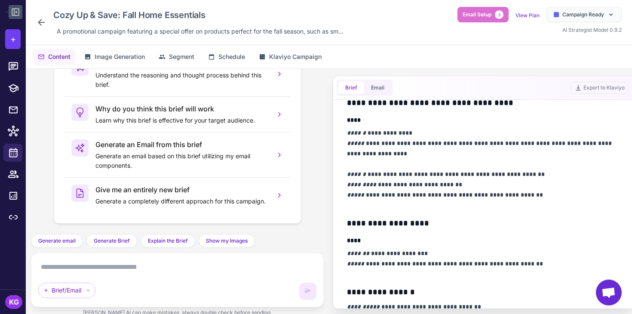
click at [44, 25] on icon at bounding box center [41, 22] width 10 height 10
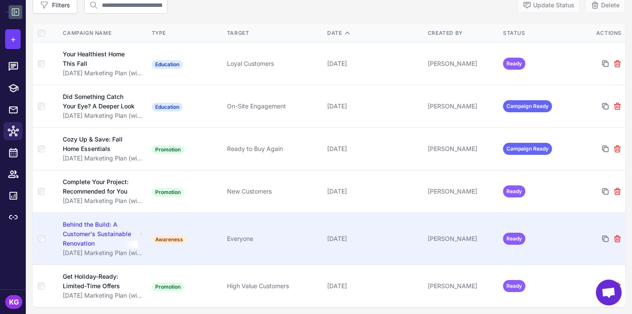
scroll to position [89, 0]
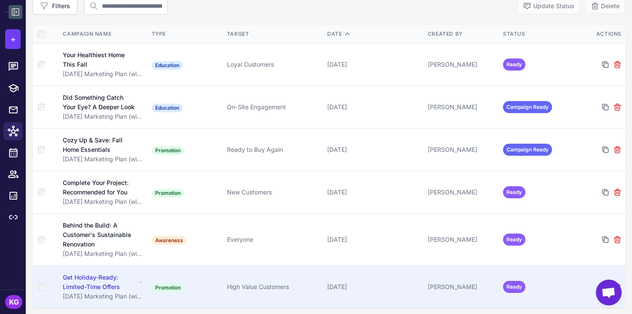
click at [103, 279] on div "Get Holiday-Ready: Limited-Time Offers" at bounding box center [100, 282] width 74 height 19
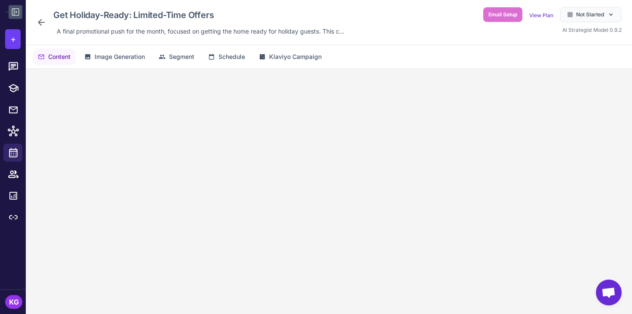
scroll to position [62, 0]
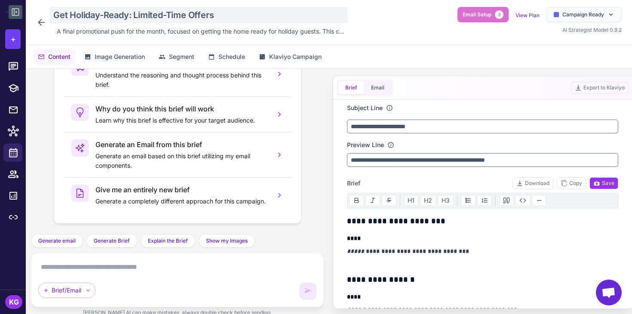
click at [154, 15] on div "Get Holiday-Ready: Limited-Time Offers" at bounding box center [199, 15] width 298 height 16
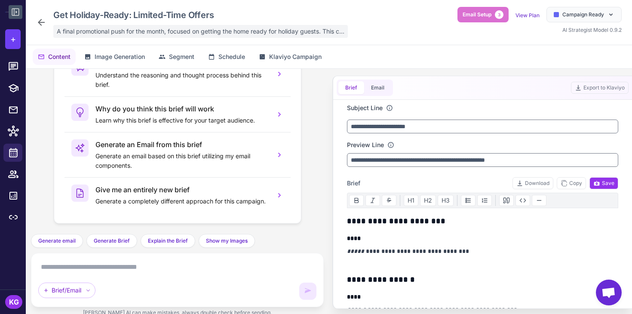
click at [143, 28] on span "A final promotional push for the month, focused on getting the home ready for h…" at bounding box center [201, 31] width 288 height 9
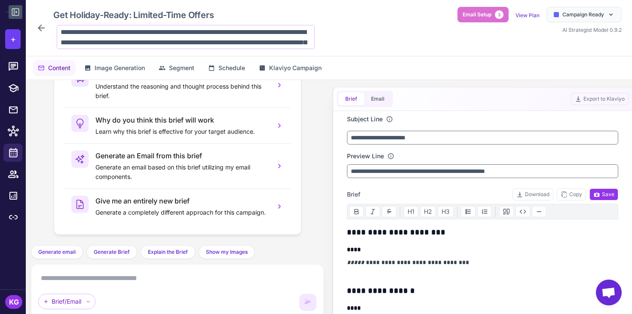
scroll to position [11, 0]
